Goal: Task Accomplishment & Management: Use online tool/utility

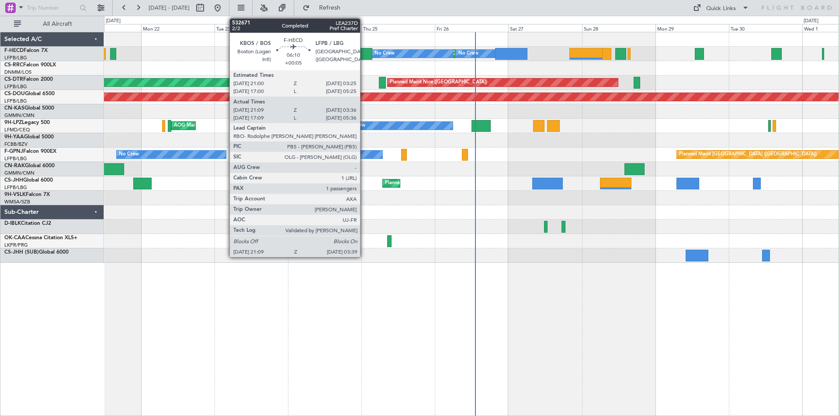
click at [364, 59] on div at bounding box center [362, 54] width 20 height 12
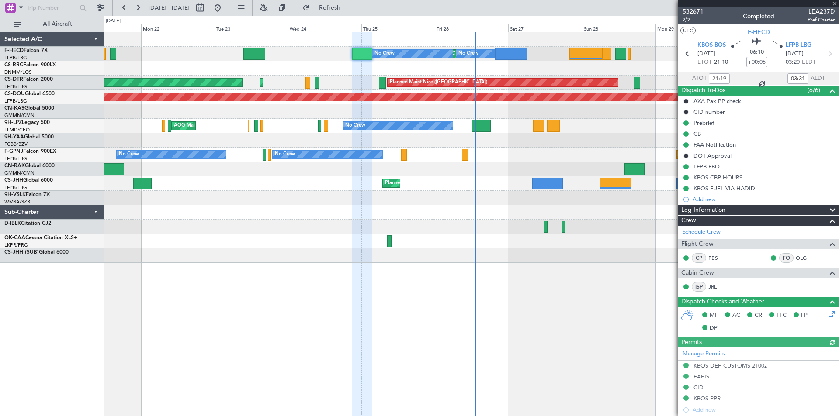
click at [697, 10] on span "532671" at bounding box center [693, 11] width 21 height 9
click at [836, 5] on span at bounding box center [834, 4] width 9 height 8
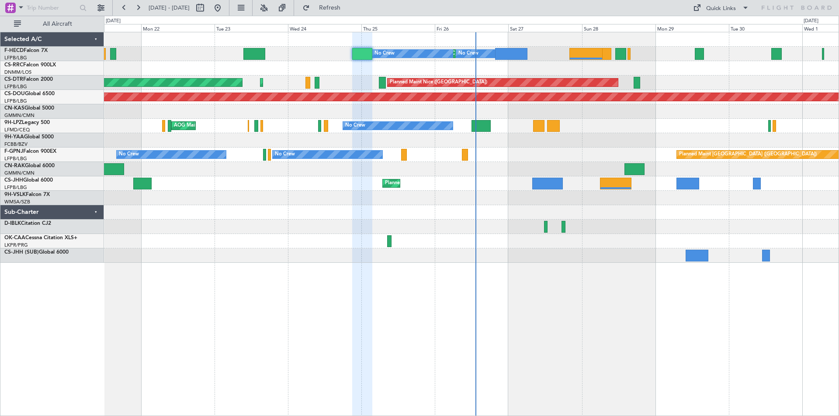
type input "0"
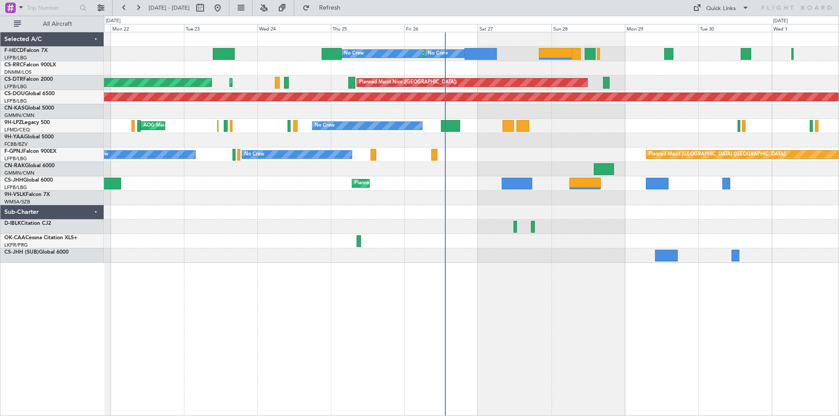
click at [613, 204] on div "Planned Maint [GEOGRAPHIC_DATA] ([GEOGRAPHIC_DATA]) No Crew No Crew No Crew No …" at bounding box center [471, 147] width 735 height 231
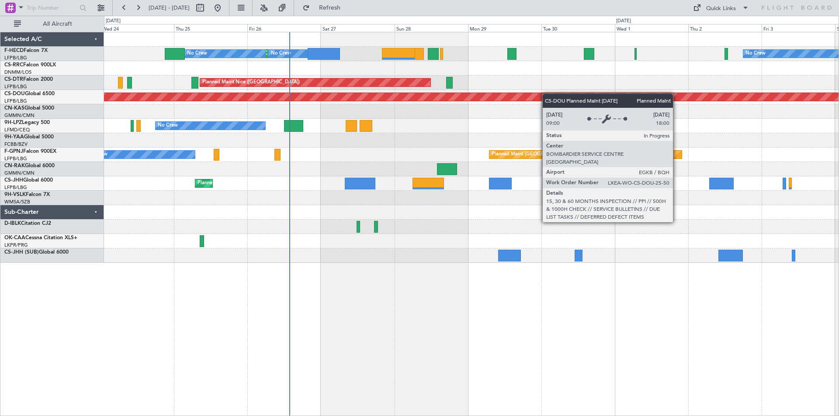
click at [540, 95] on div "No Crew Planned Maint [GEOGRAPHIC_DATA] ([GEOGRAPHIC_DATA]) No Crew No Crew [GE…" at bounding box center [471, 147] width 735 height 231
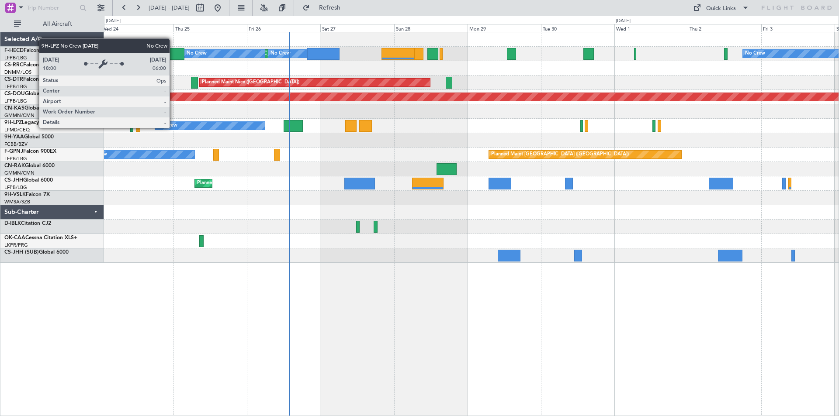
click at [637, 183] on div "No Crew Planned Maint [GEOGRAPHIC_DATA] ([GEOGRAPHIC_DATA]) No Crew No Crew [GE…" at bounding box center [471, 147] width 735 height 231
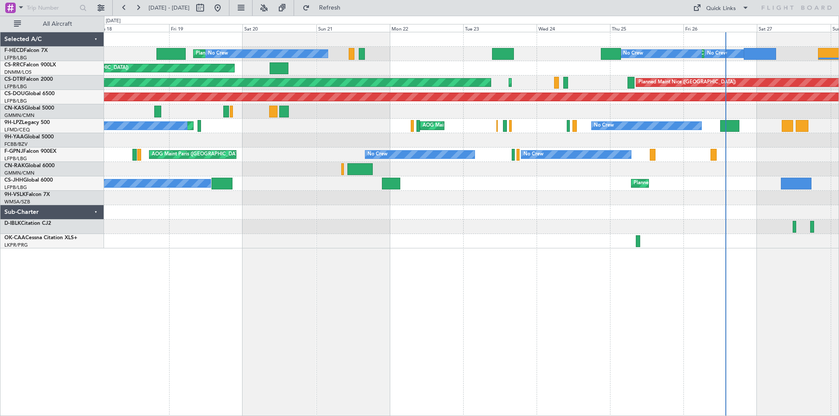
click at [499, 194] on div "Planned Maint [GEOGRAPHIC_DATA] ([GEOGRAPHIC_DATA]) No Crew Planned Maint [GEOG…" at bounding box center [471, 140] width 735 height 216
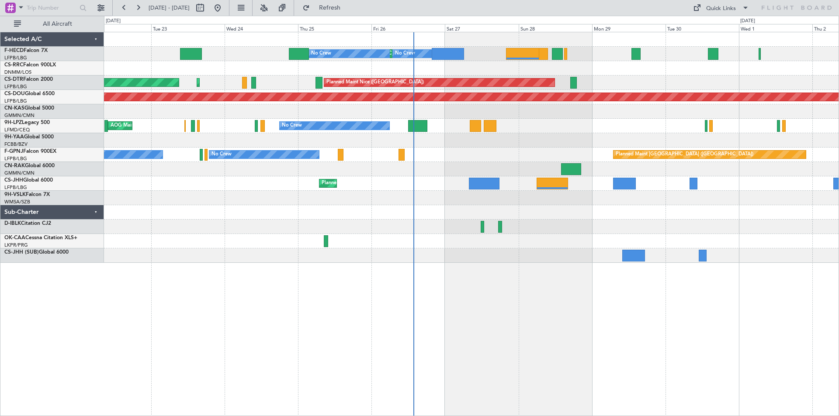
click at [638, 131] on div "AOG Maint Cannes (Mandelieu) No Crew" at bounding box center [471, 126] width 735 height 14
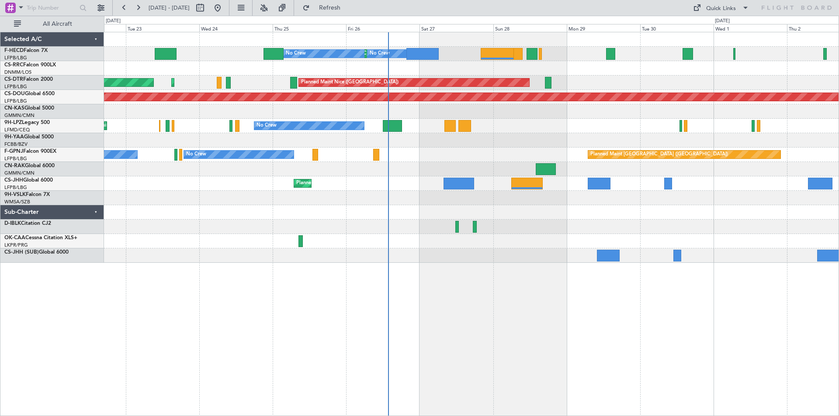
click at [530, 87] on div "Planned Maint [GEOGRAPHIC_DATA] ([GEOGRAPHIC_DATA]) No Crew No Crew No Crew No …" at bounding box center [471, 147] width 735 height 231
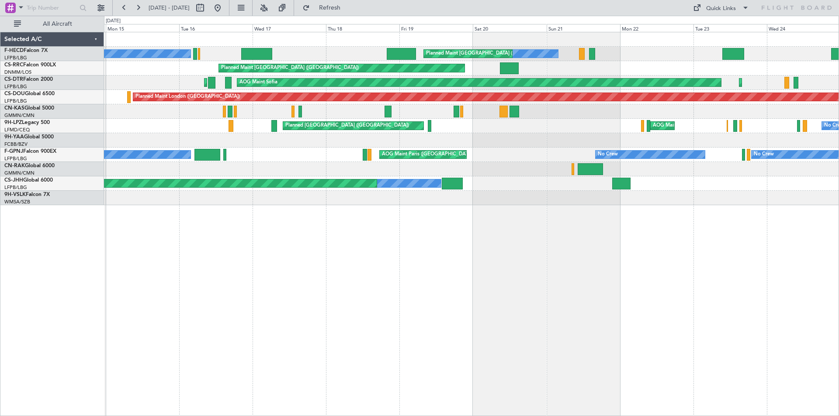
click at [553, 162] on div "No Crew Planned Maint [GEOGRAPHIC_DATA] ([GEOGRAPHIC_DATA]) No Crew No Crew Pla…" at bounding box center [471, 118] width 735 height 173
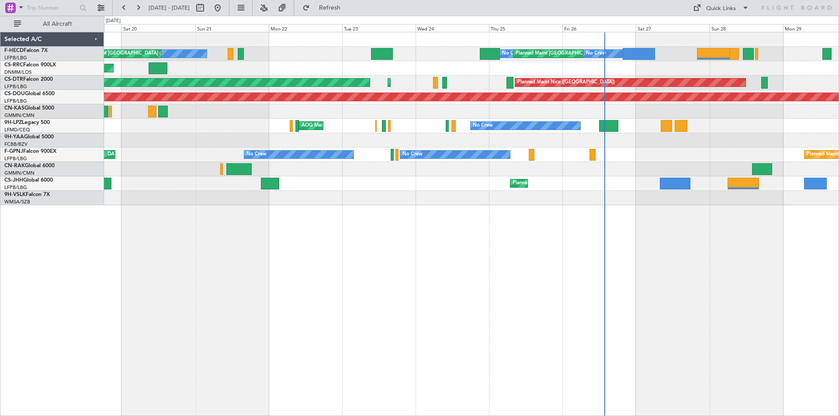
click at [450, 184] on div "No Crew Planned Maint [GEOGRAPHIC_DATA] ([GEOGRAPHIC_DATA]) No Crew Planned Mai…" at bounding box center [471, 118] width 735 height 173
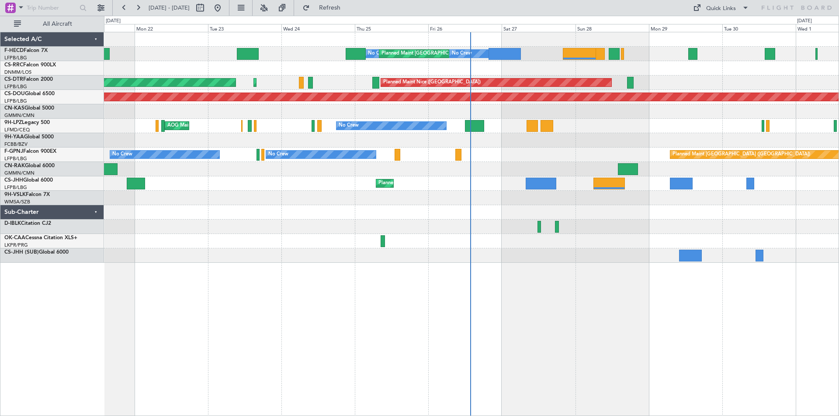
click at [513, 88] on div "No Crew Planned Maint [GEOGRAPHIC_DATA] ([GEOGRAPHIC_DATA]) No Crew No Crew Pla…" at bounding box center [471, 147] width 735 height 231
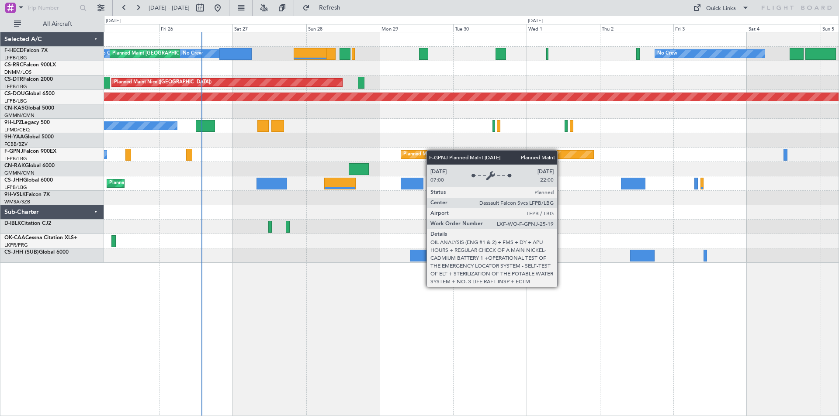
click at [428, 151] on div "No Crew Planned Maint [GEOGRAPHIC_DATA] ([GEOGRAPHIC_DATA]) No Crew No Crew [GE…" at bounding box center [471, 147] width 735 height 231
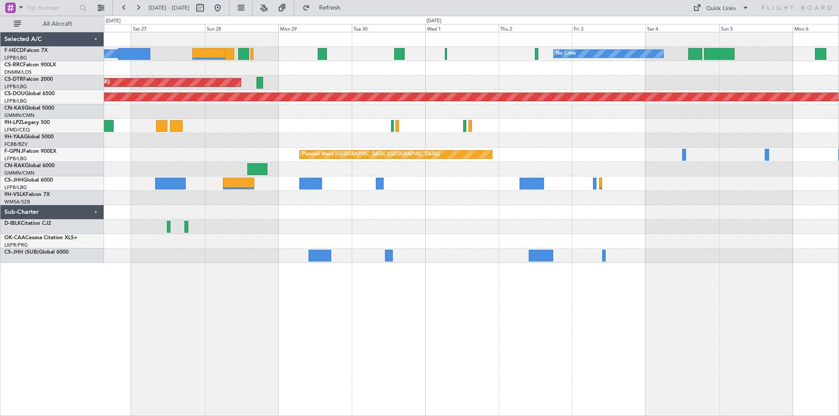
click at [527, 156] on div "No Crew No Crew Planned Maint [GEOGRAPHIC_DATA] ([GEOGRAPHIC_DATA]) No Crew [GE…" at bounding box center [471, 147] width 735 height 231
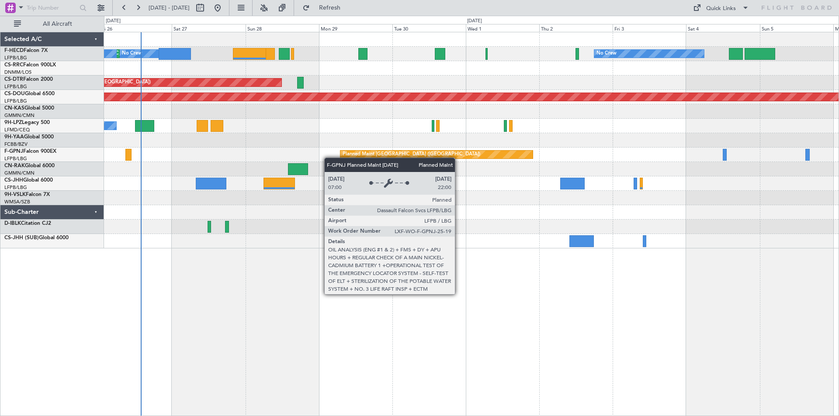
click at [391, 160] on div "Planned Maint [GEOGRAPHIC_DATA] ([GEOGRAPHIC_DATA]) No Crew" at bounding box center [471, 155] width 735 height 14
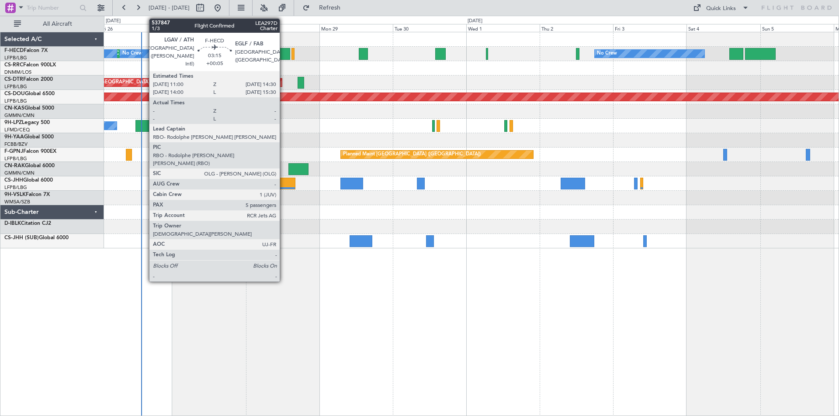
click at [284, 53] on div at bounding box center [284, 54] width 11 height 12
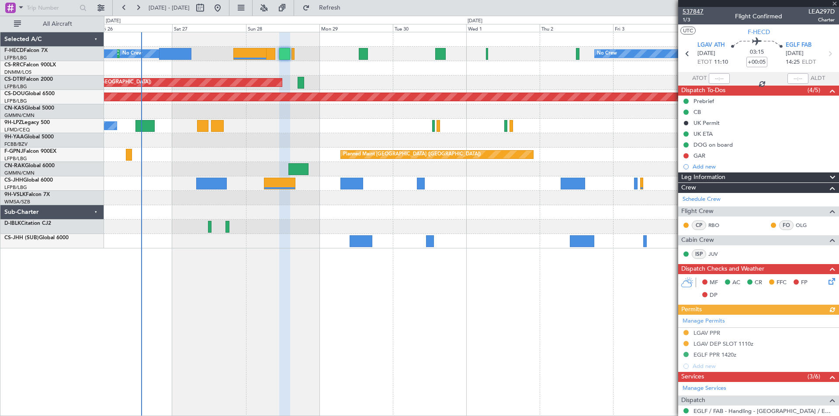
click at [686, 12] on span "537847" at bounding box center [693, 11] width 21 height 9
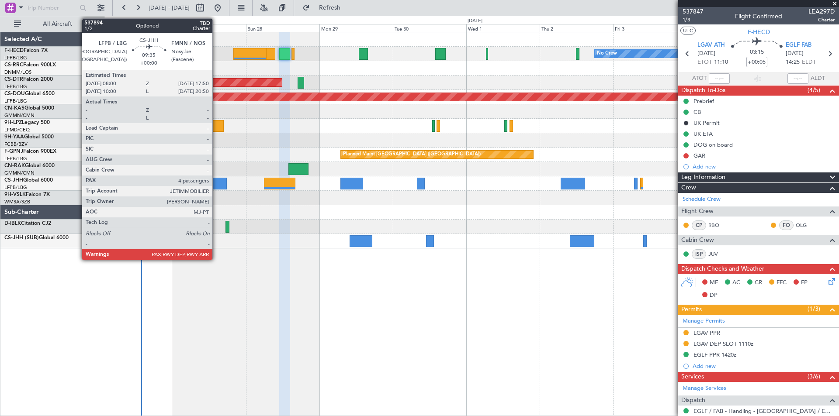
click at [216, 184] on div at bounding box center [211, 184] width 30 height 12
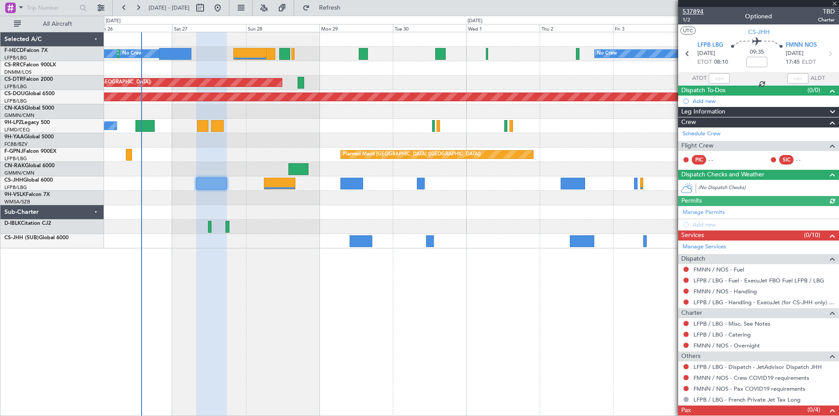
click at [687, 10] on span "537894" at bounding box center [693, 11] width 21 height 9
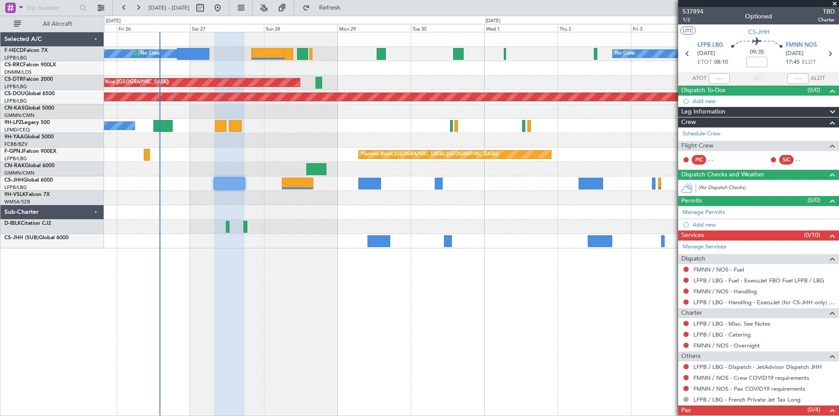
click at [466, 146] on div "No Crew Planned Maint [GEOGRAPHIC_DATA] ([GEOGRAPHIC_DATA]) No Crew No Crew [GE…" at bounding box center [471, 140] width 735 height 216
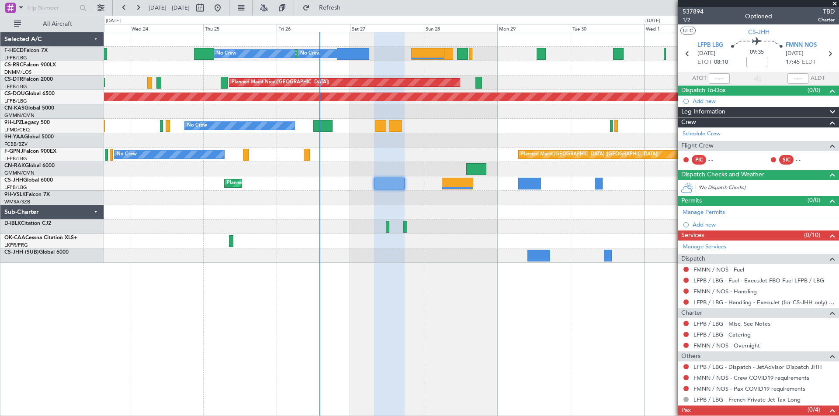
click at [362, 250] on div "No Crew Planned Maint [GEOGRAPHIC_DATA] ([GEOGRAPHIC_DATA]) No Crew No Crew No …" at bounding box center [471, 147] width 735 height 231
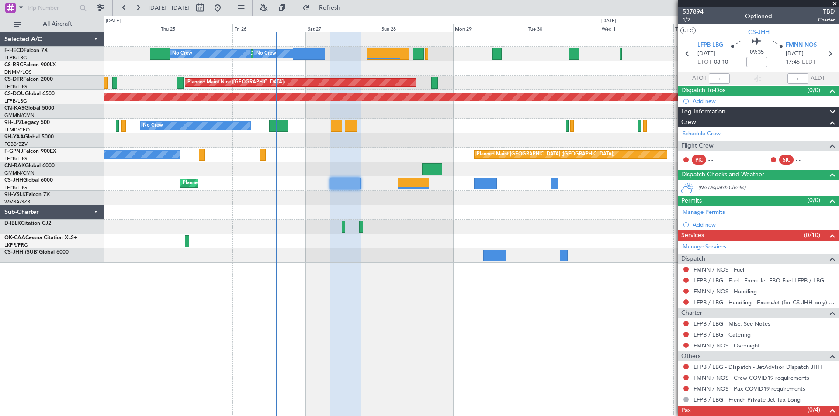
click at [836, 4] on span at bounding box center [834, 4] width 9 height 8
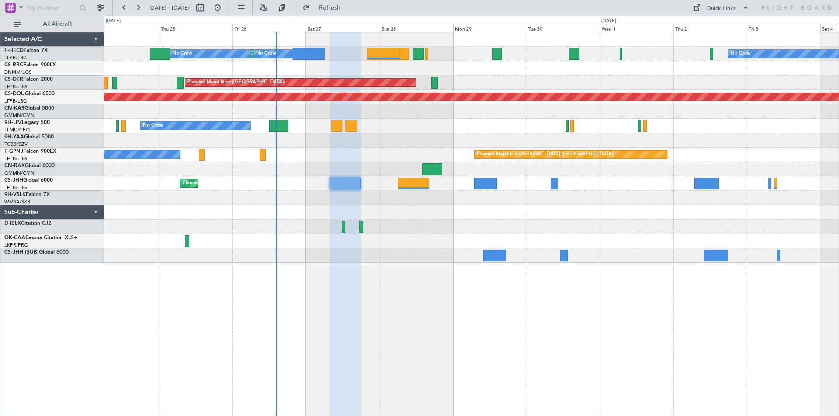
type input "0"
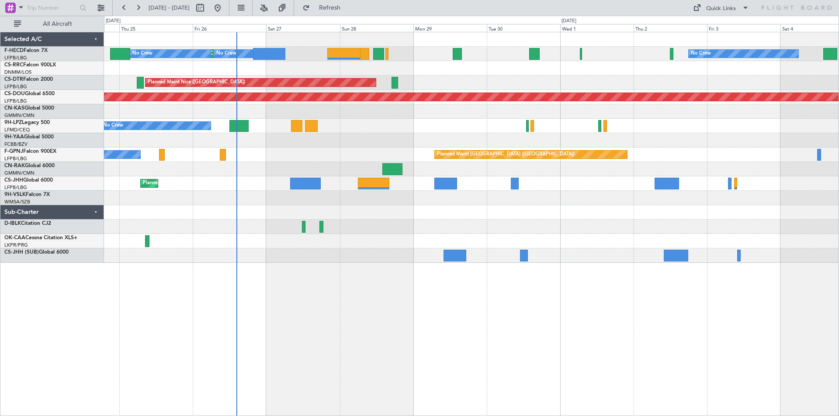
click at [375, 165] on div "No Crew Planned Maint [GEOGRAPHIC_DATA] ([GEOGRAPHIC_DATA]) No Crew No Crew [GE…" at bounding box center [471, 147] width 735 height 231
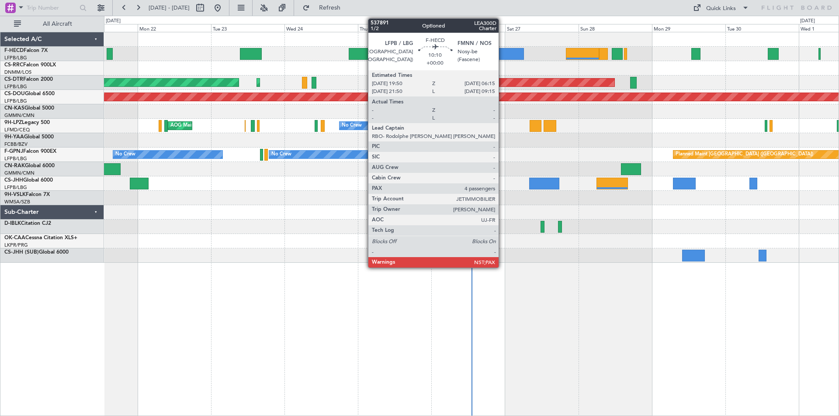
click at [504, 56] on div at bounding box center [508, 54] width 32 height 12
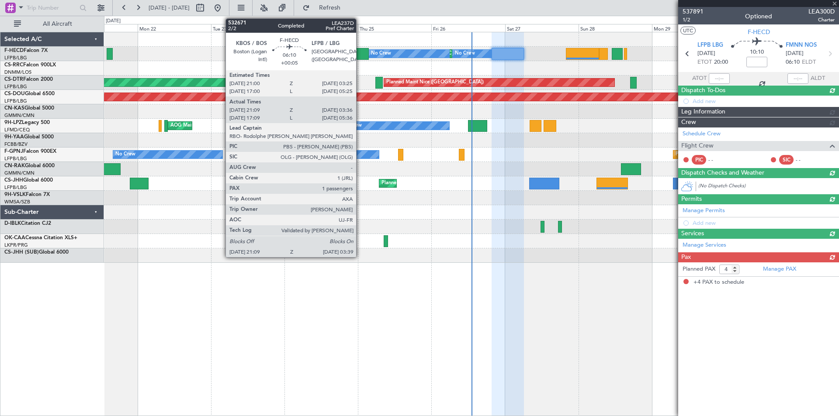
click at [360, 53] on div at bounding box center [359, 54] width 20 height 12
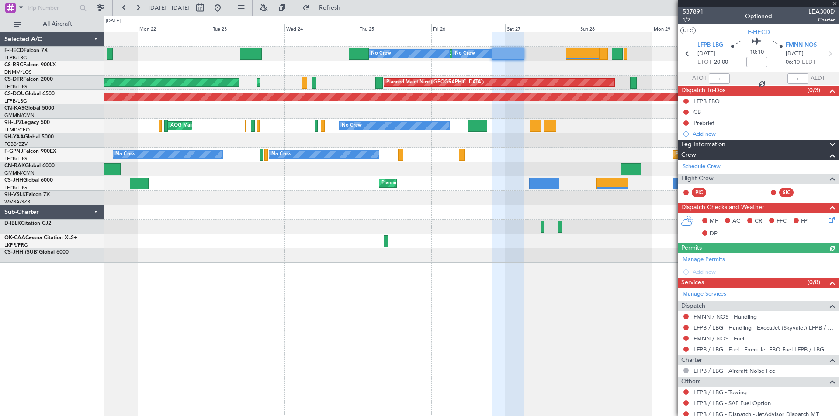
click at [360, 53] on div at bounding box center [359, 54] width 20 height 12
type input "+00:05"
type input "21:19"
type input "03:31"
type input "1"
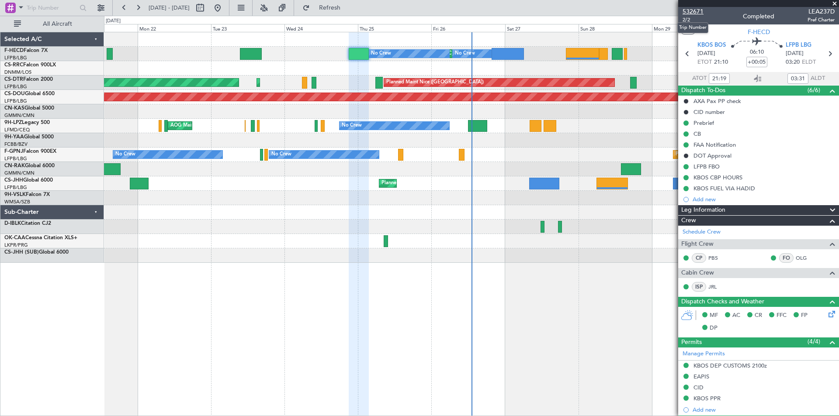
click at [696, 12] on span "532671" at bounding box center [693, 11] width 21 height 9
